Goal: Information Seeking & Learning: Find specific fact

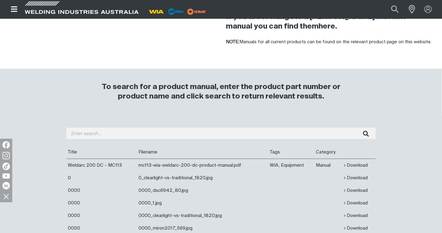
scroll to position [153, 0]
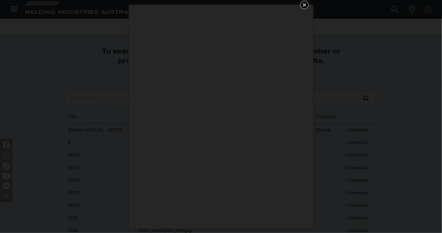
click at [304, 5] on icon "Get 5 WIA Welding Guides Free!" at bounding box center [304, 5] width 4 height 4
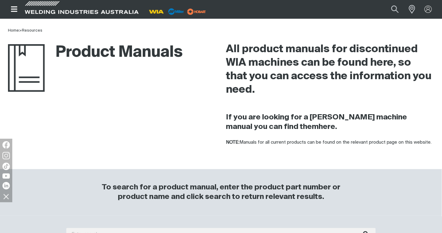
scroll to position [0, 0]
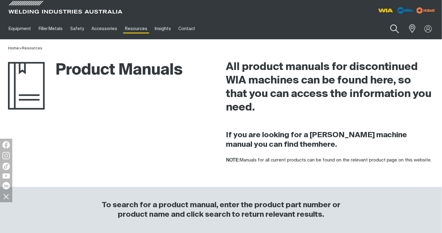
click at [393, 27] on button "Search products" at bounding box center [394, 28] width 25 height 17
click at [334, 28] on input "Search" at bounding box center [357, 29] width 94 height 14
type input "CP 33-02"
click at [395, 29] on button "Search products" at bounding box center [394, 28] width 25 height 17
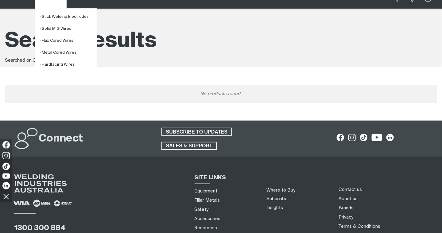
scroll to position [30, 0]
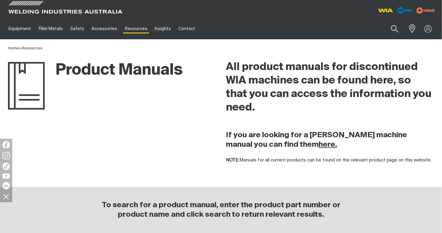
click at [318, 145] on strong "here." at bounding box center [327, 144] width 18 height 7
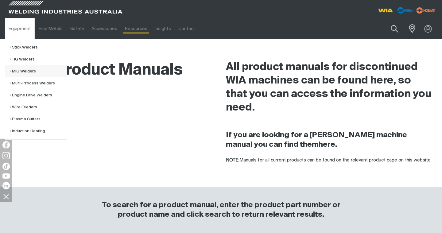
click at [29, 70] on link "MIG Welders" at bounding box center [38, 71] width 57 height 12
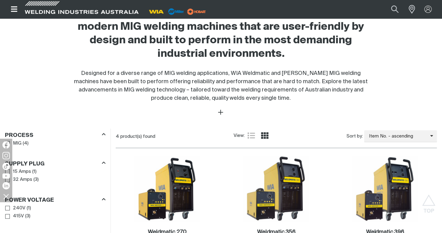
scroll to position [215, 0]
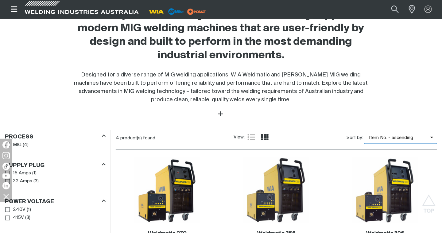
click at [432, 137] on icon "Product list controls" at bounding box center [431, 137] width 3 height 5
drag, startPoint x: 409, startPoint y: 99, endPoint x: 411, endPoint y: 96, distance: 3.7
click at [409, 98] on div "Welding Industries of [GEOGRAPHIC_DATA] supplies modern MIG welding machines th…" at bounding box center [221, 52] width 432 height 104
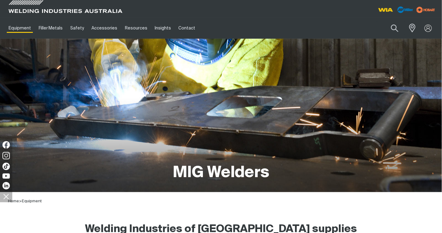
scroll to position [0, 0]
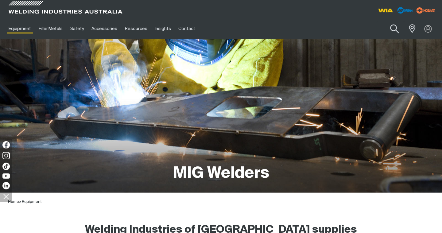
click at [395, 26] on button "Search products" at bounding box center [394, 28] width 25 height 17
click at [325, 28] on input "Search" at bounding box center [357, 29] width 94 height 14
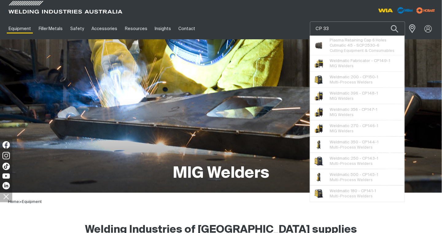
type input "CP 33"
click at [384, 21] on button "Search products" at bounding box center [394, 28] width 21 height 14
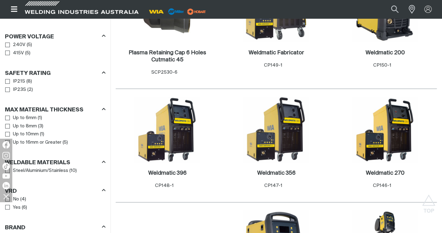
scroll to position [153, 0]
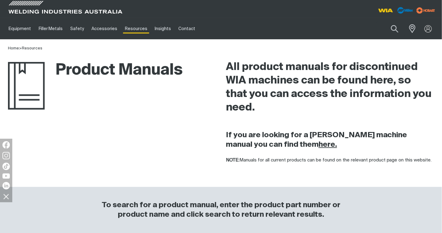
click at [318, 142] on strong "here." at bounding box center [327, 144] width 18 height 7
click at [385, 10] on img at bounding box center [385, 10] width 23 height 11
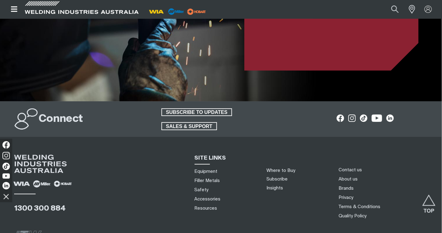
scroll to position [1503, 0]
